Goal: Information Seeking & Learning: Find specific page/section

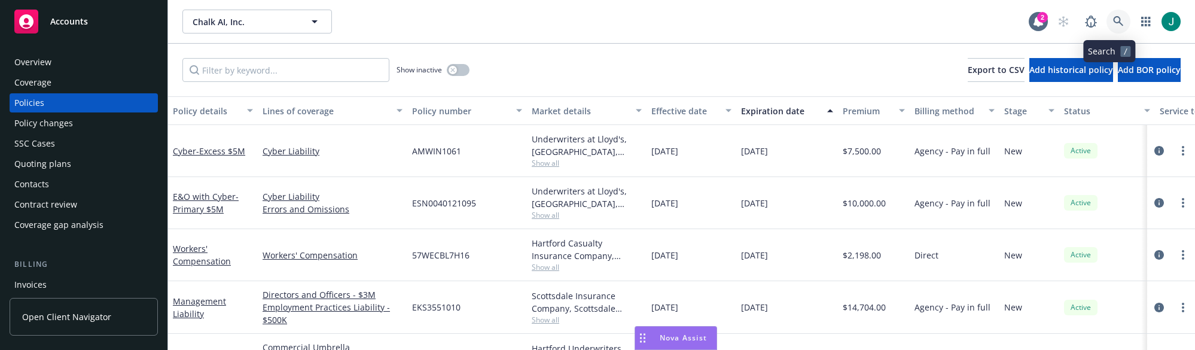
click at [1106, 15] on link at bounding box center [1118, 22] width 24 height 24
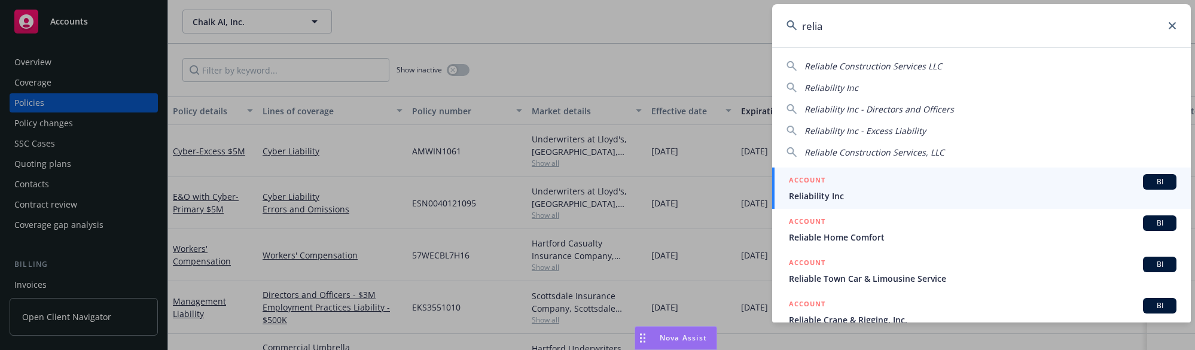
type input "relia"
click at [863, 199] on span "Reliability Inc" at bounding box center [982, 196] width 387 height 13
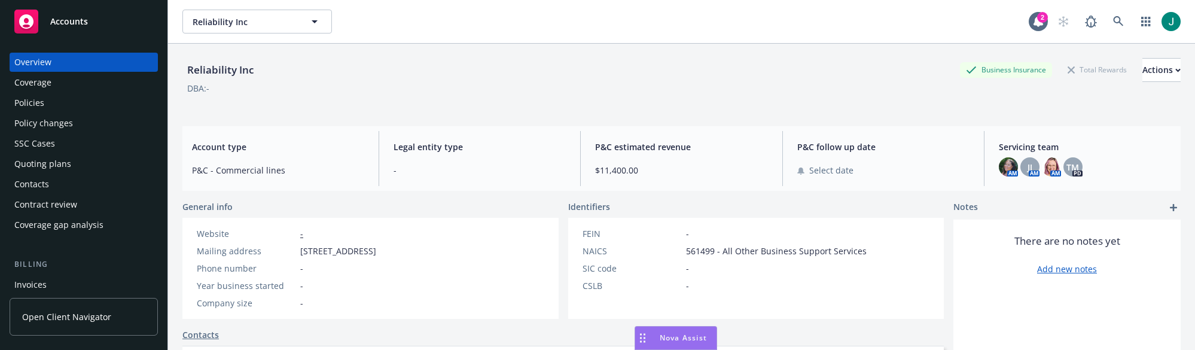
click at [48, 102] on div "Policies" at bounding box center [83, 102] width 139 height 19
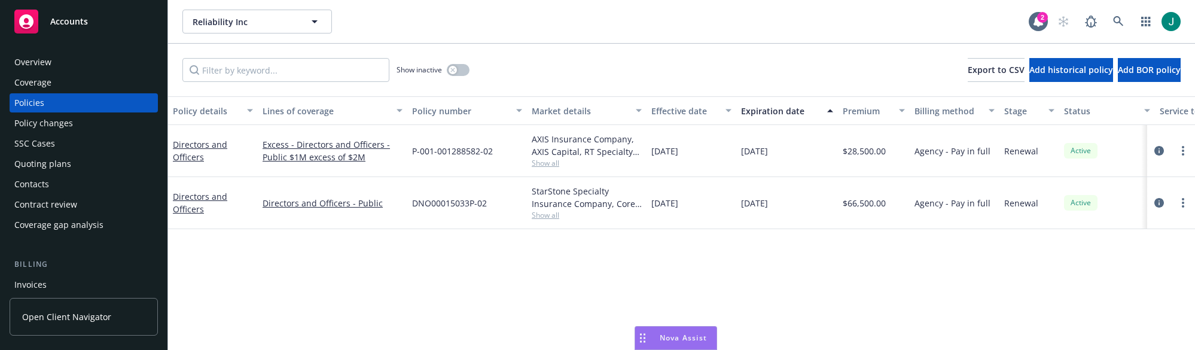
click at [548, 213] on span "Show all" at bounding box center [587, 215] width 110 height 10
click at [468, 257] on div "Policy details Lines of coverage Policy number Market details Effective date Ex…" at bounding box center [681, 223] width 1027 height 254
click at [544, 216] on span "Show all" at bounding box center [587, 215] width 110 height 10
click at [497, 239] on div "Policy details Lines of coverage Policy number Market details Effective date Ex…" at bounding box center [681, 223] width 1027 height 254
click at [551, 164] on span "Show all" at bounding box center [587, 163] width 110 height 10
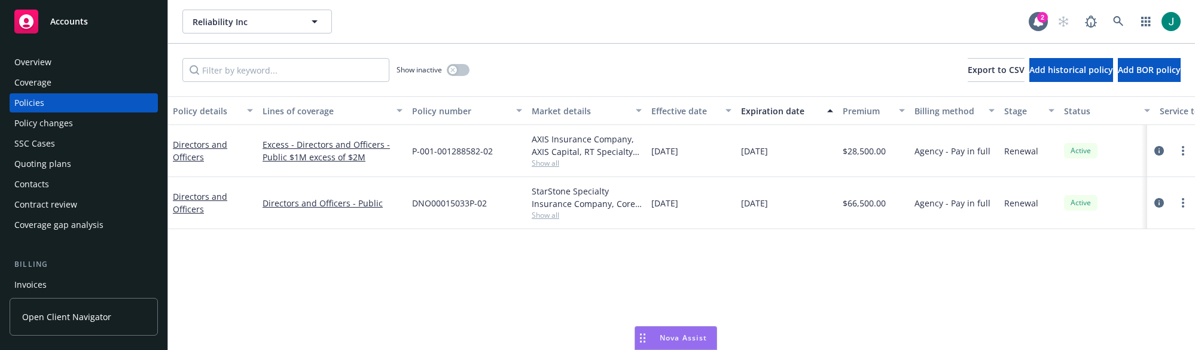
click at [709, 245] on div "Policy details Lines of coverage Policy number Market details Effective date Ex…" at bounding box center [681, 223] width 1027 height 254
